Goal: Navigation & Orientation: Find specific page/section

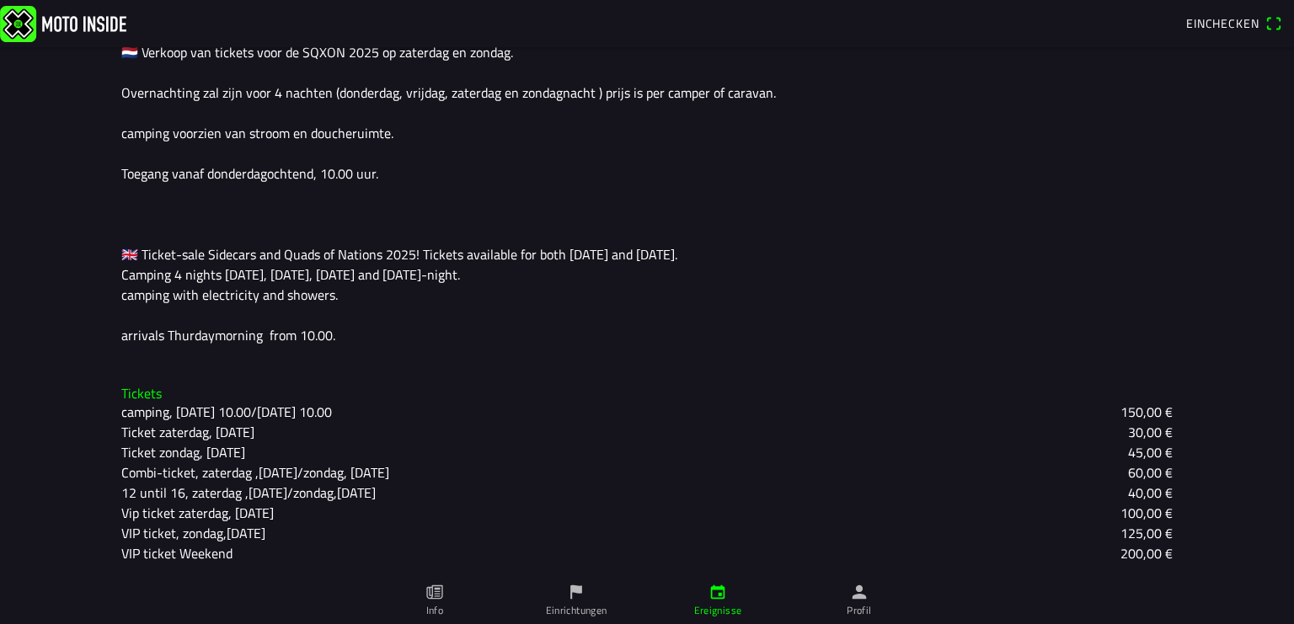
scroll to position [483, 0]
click at [432, 585] on icon "paper" at bounding box center [434, 592] width 16 height 14
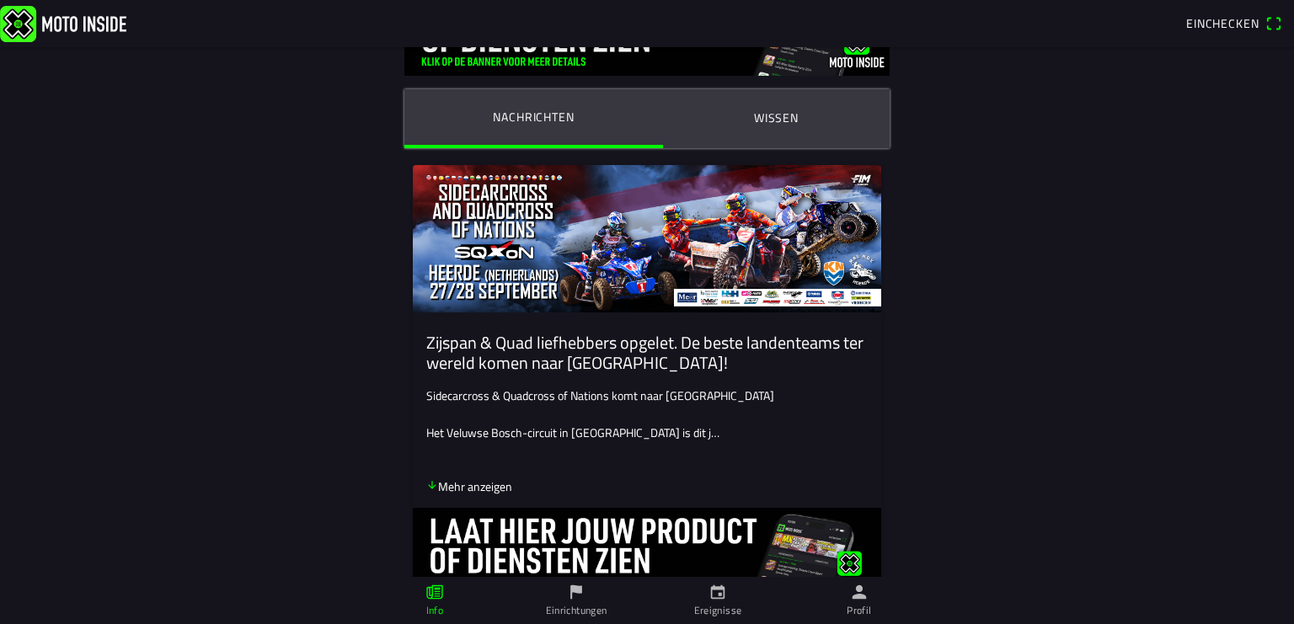
scroll to position [126, 0]
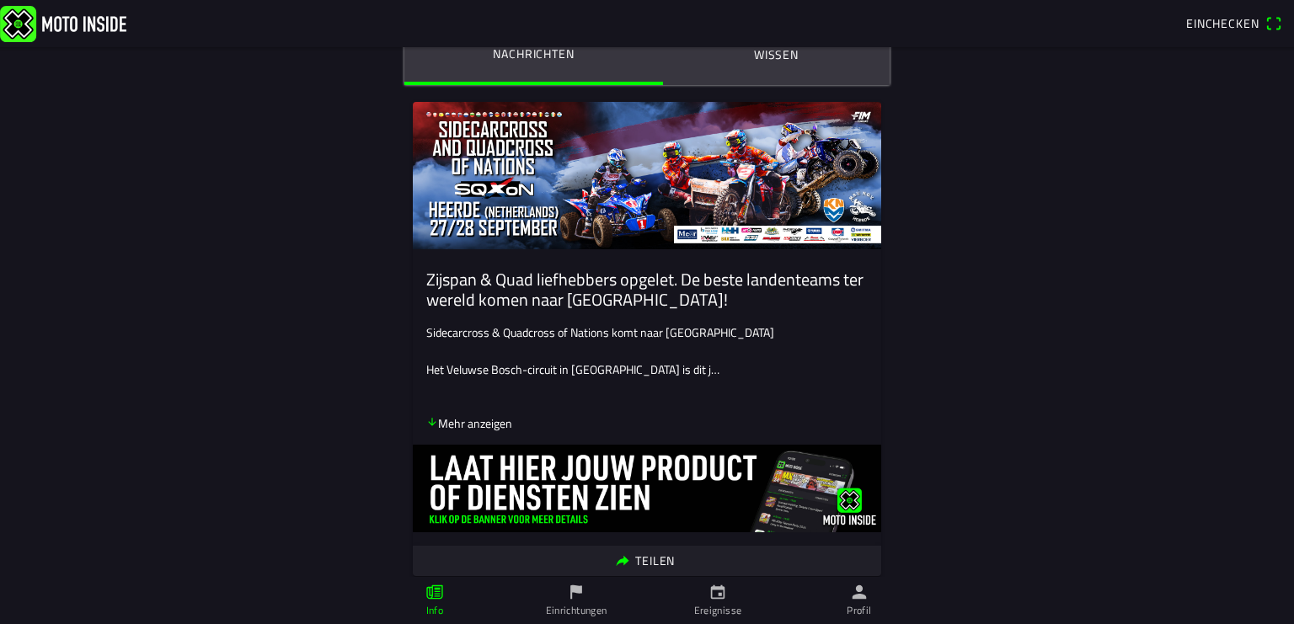
click at [426, 423] on icon "arrow down" at bounding box center [432, 422] width 12 height 12
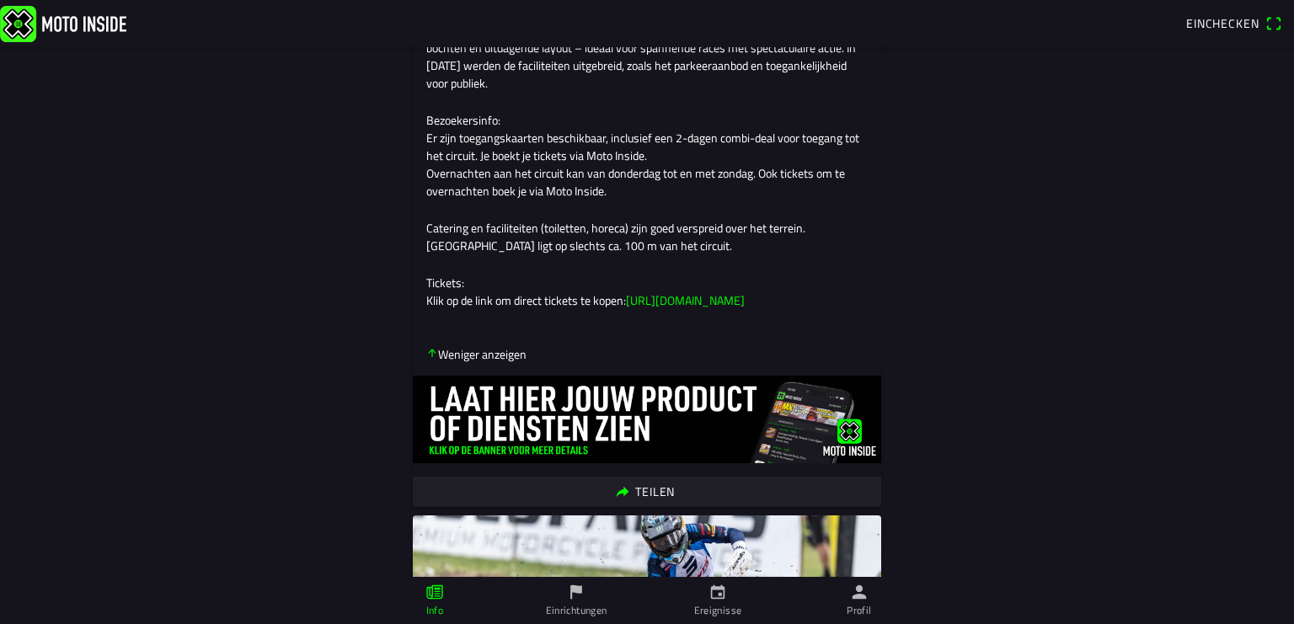
scroll to position [627, 0]
click at [426, 360] on icon "arrow down" at bounding box center [432, 354] width 12 height 12
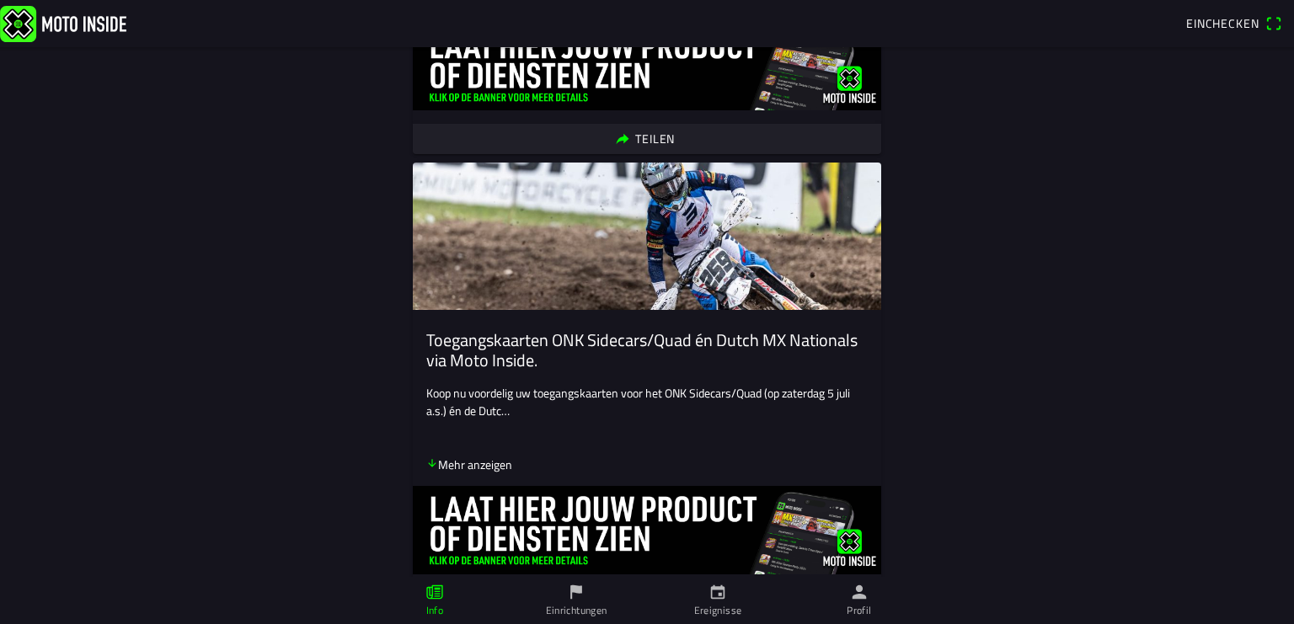
scroll to position [501, 0]
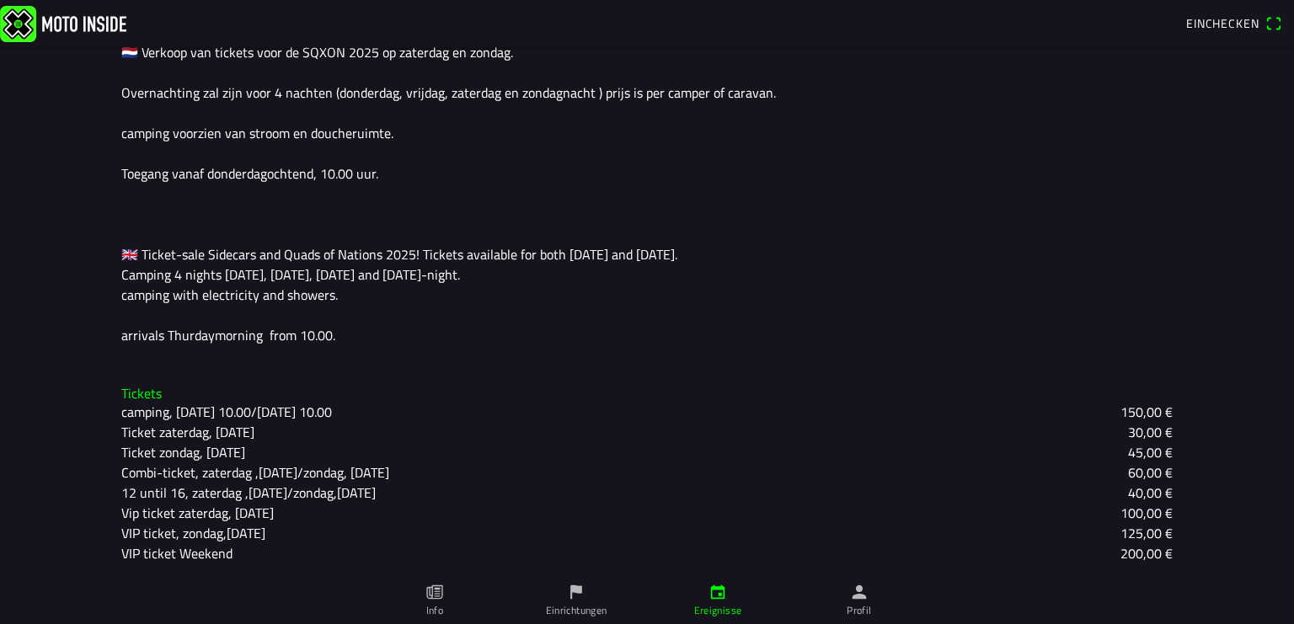
scroll to position [483, 0]
click at [577, 590] on icon "flag" at bounding box center [576, 592] width 12 height 14
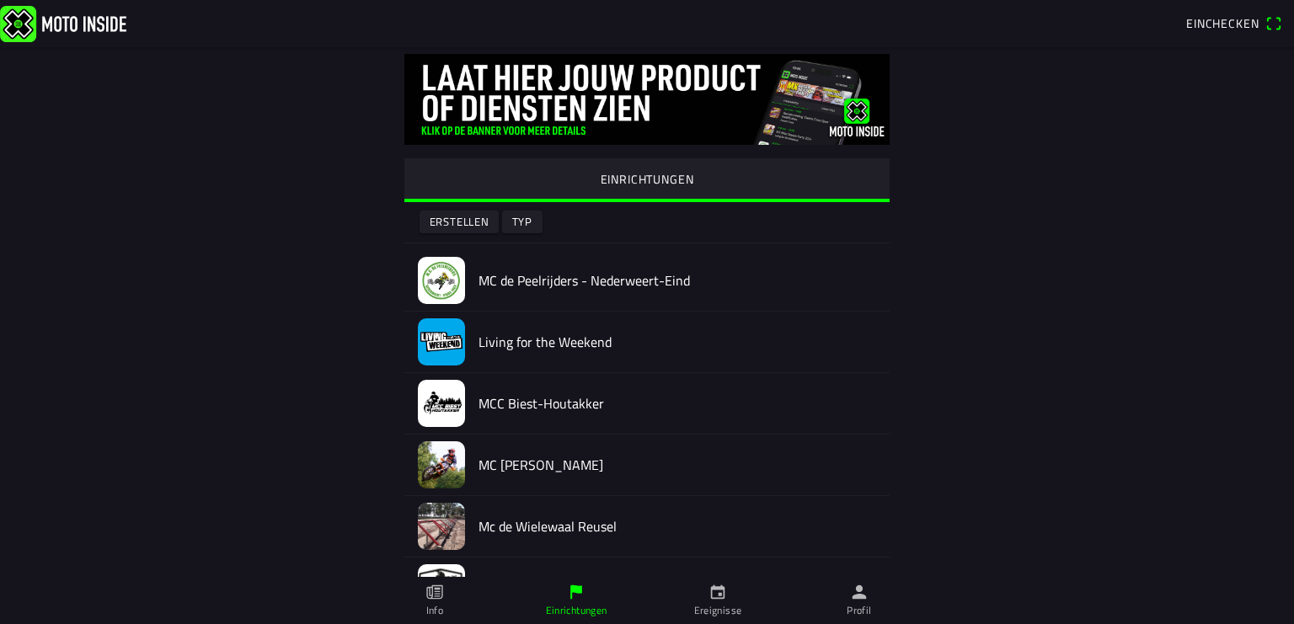
click at [426, 352] on img at bounding box center [441, 341] width 47 height 47
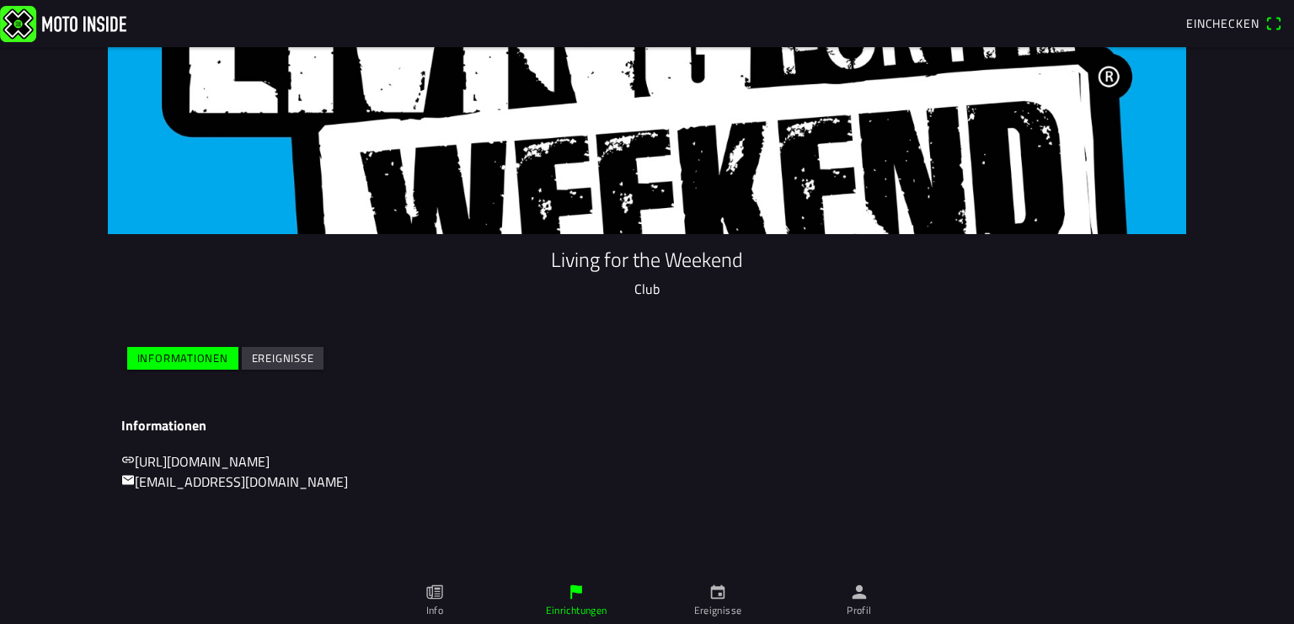
click at [217, 459] on link "[URL][DOMAIN_NAME]" at bounding box center [195, 461] width 148 height 20
